Goal: Find specific page/section: Find specific page/section

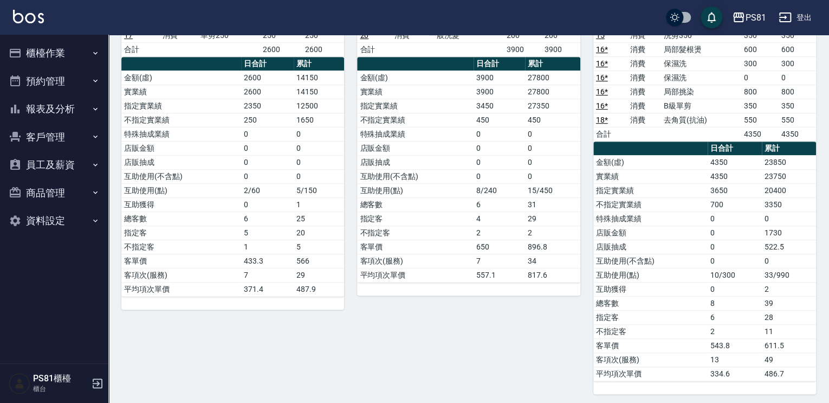
scroll to position [219, 0]
click at [48, 115] on button "報表及分析" at bounding box center [54, 109] width 100 height 28
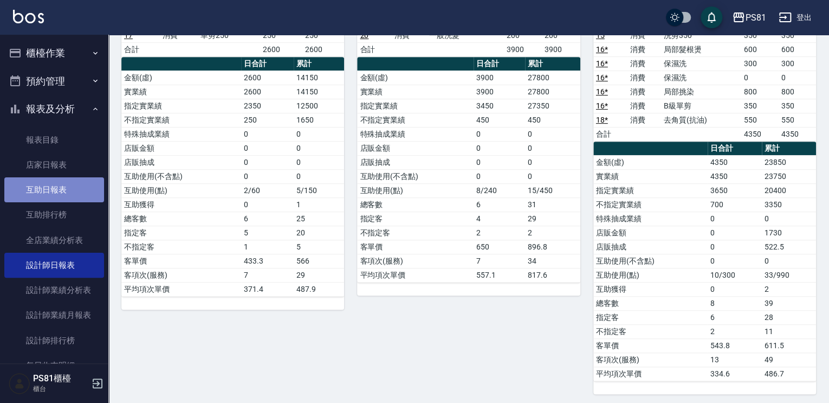
click at [68, 185] on link "互助日報表" at bounding box center [54, 189] width 100 height 25
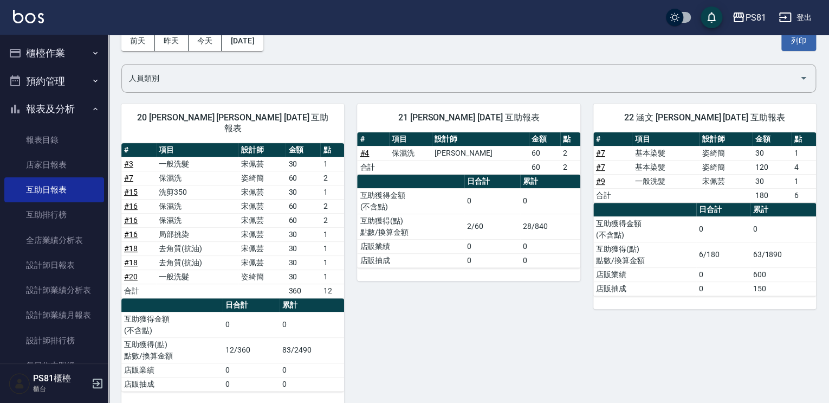
scroll to position [58, 0]
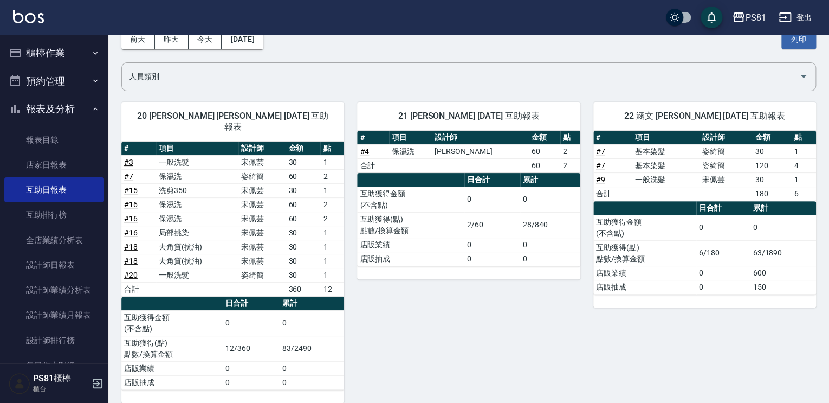
drag, startPoint x: 63, startPoint y: 113, endPoint x: 65, endPoint y: 103, distance: 10.4
click at [63, 113] on button "報表及分析" at bounding box center [54, 109] width 100 height 28
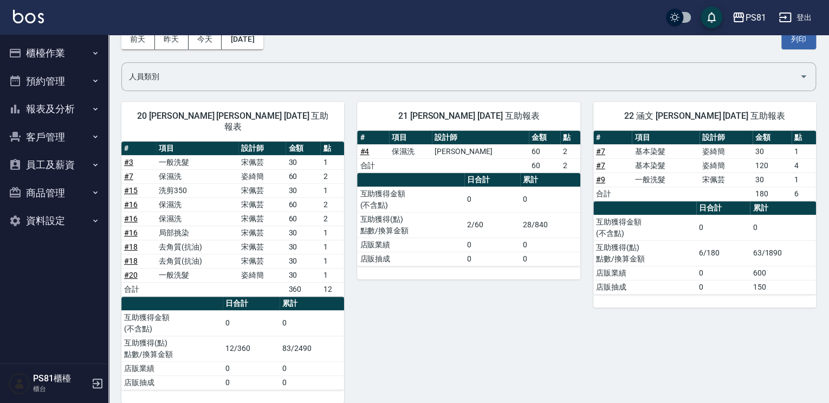
click at [73, 57] on button "櫃檯作業" at bounding box center [54, 53] width 100 height 28
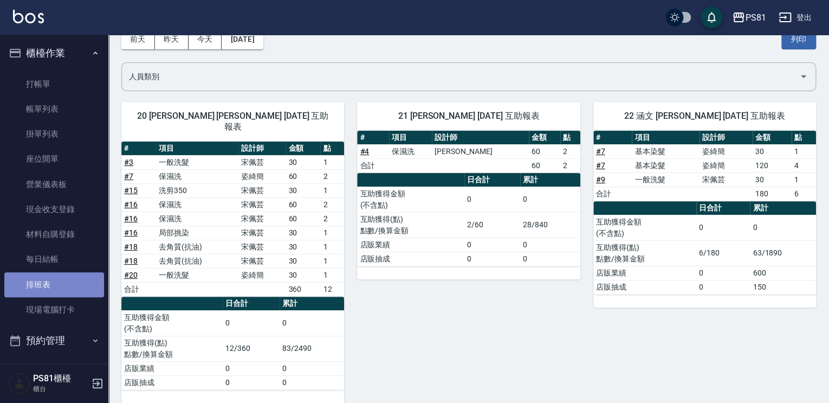
click at [65, 283] on link "排班表" at bounding box center [54, 284] width 100 height 25
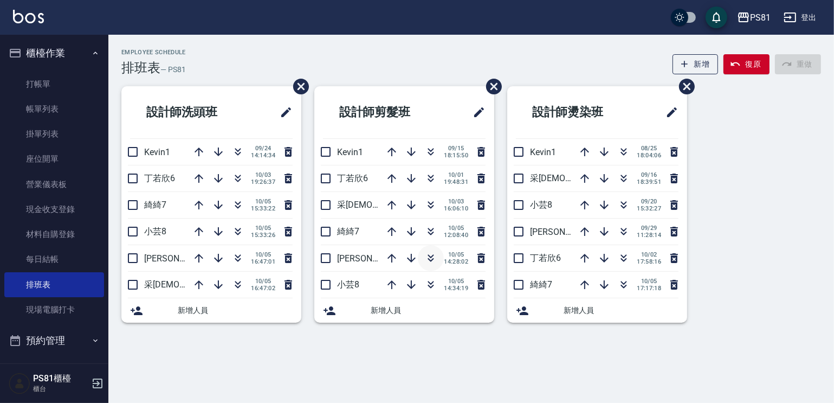
click at [430, 257] on icon "button" at bounding box center [430, 258] width 13 height 13
